Goal: Find specific page/section

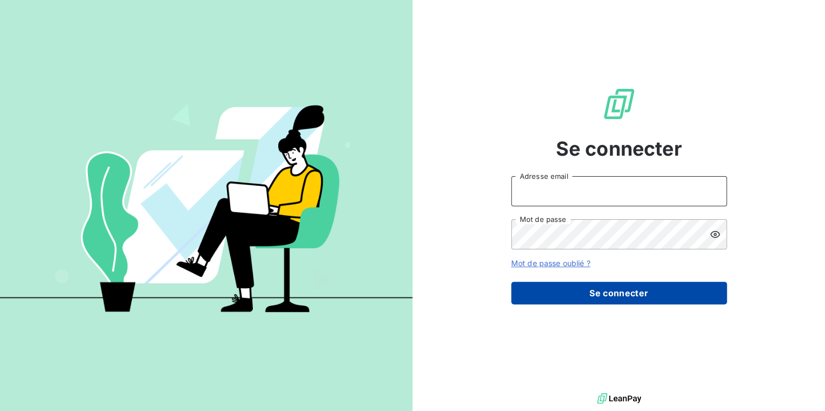
type input "a.gandolfi@soudecoup.fr"
click at [566, 298] on button "Se connecter" at bounding box center [619, 293] width 216 height 23
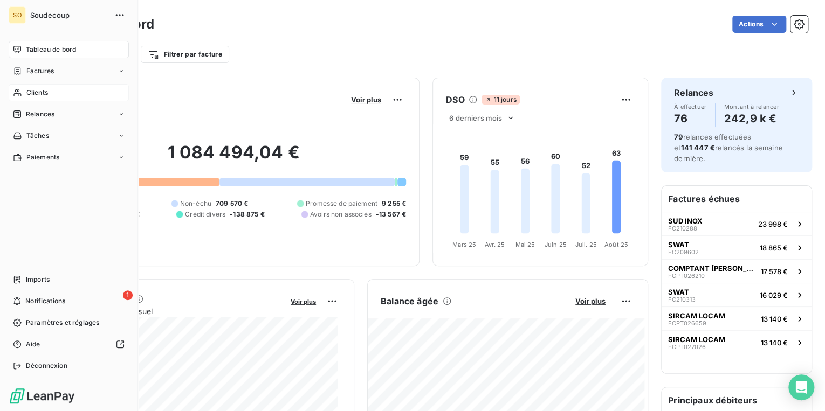
click at [25, 87] on div "Clients" at bounding box center [69, 92] width 120 height 17
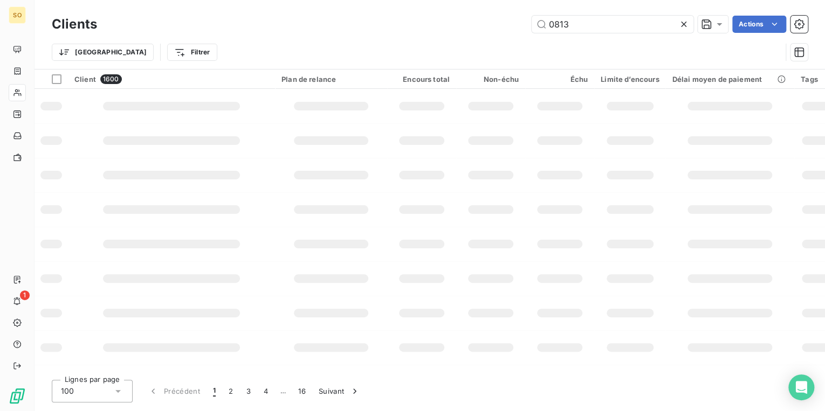
type input "0813"
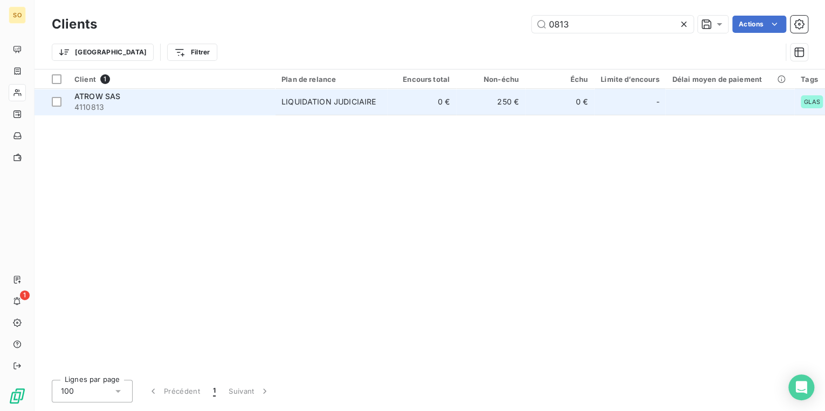
click at [307, 104] on div "LIQUIDATION JUDICIAIRE" at bounding box center [328, 102] width 94 height 11
